Goal: Information Seeking & Learning: Check status

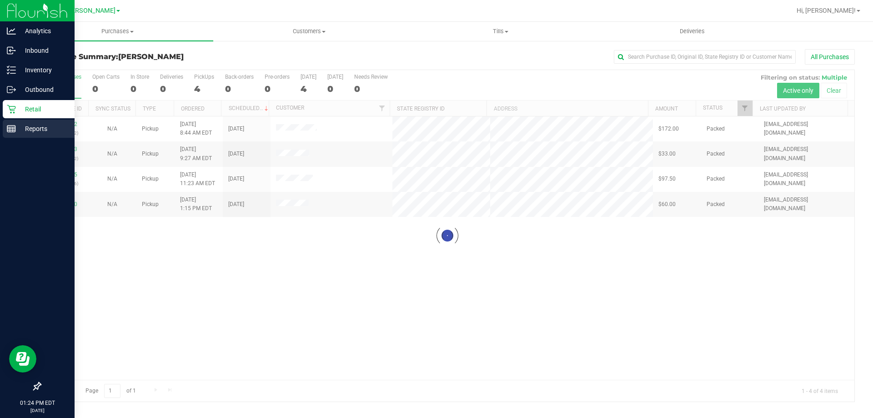
click at [25, 130] on p "Reports" at bounding box center [43, 128] width 55 height 11
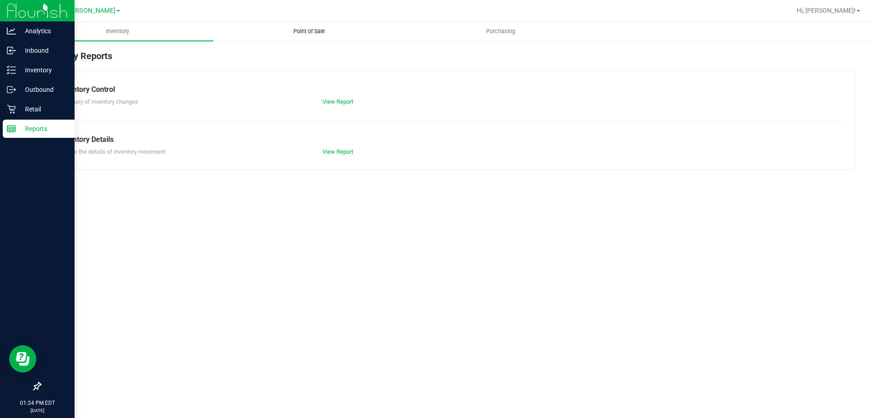
click at [313, 30] on span "Point of Sale" at bounding box center [309, 31] width 56 height 8
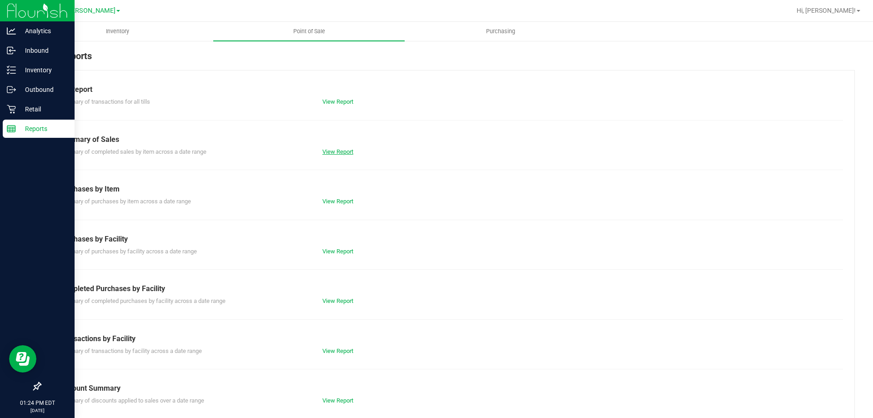
click at [336, 152] on link "View Report" at bounding box center [338, 151] width 31 height 7
